Goal: Task Accomplishment & Management: Manage account settings

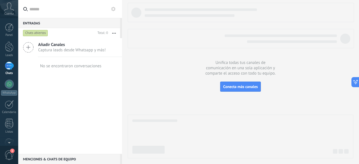
click at [10, 68] on div at bounding box center [9, 66] width 9 height 8
click at [8, 85] on div at bounding box center [9, 84] width 9 height 9
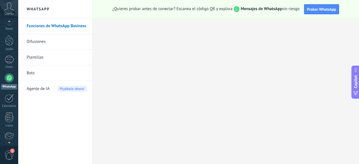
scroll to position [19, 0]
click at [10, 153] on span "1" at bounding box center [9, 155] width 10 height 10
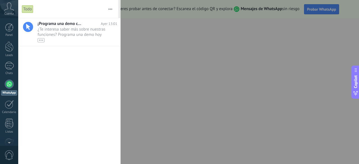
scroll to position [0, 0]
click at [233, 31] on div at bounding box center [179, 82] width 359 height 164
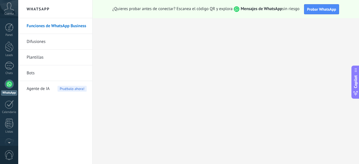
click at [10, 9] on icon at bounding box center [9, 7] width 10 height 8
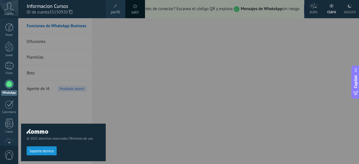
click at [114, 13] on span "perfil" at bounding box center [115, 12] width 9 height 6
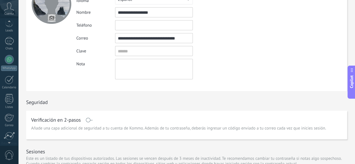
scroll to position [24, 0]
click at [11, 43] on div at bounding box center [9, 41] width 9 height 8
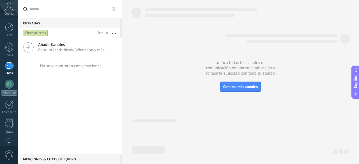
click at [50, 45] on span "Añadir Canales" at bounding box center [72, 44] width 68 height 5
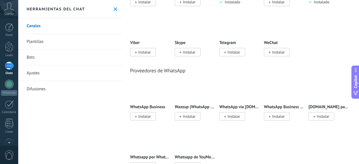
scroll to position [151, 0]
